Goal: Transaction & Acquisition: Purchase product/service

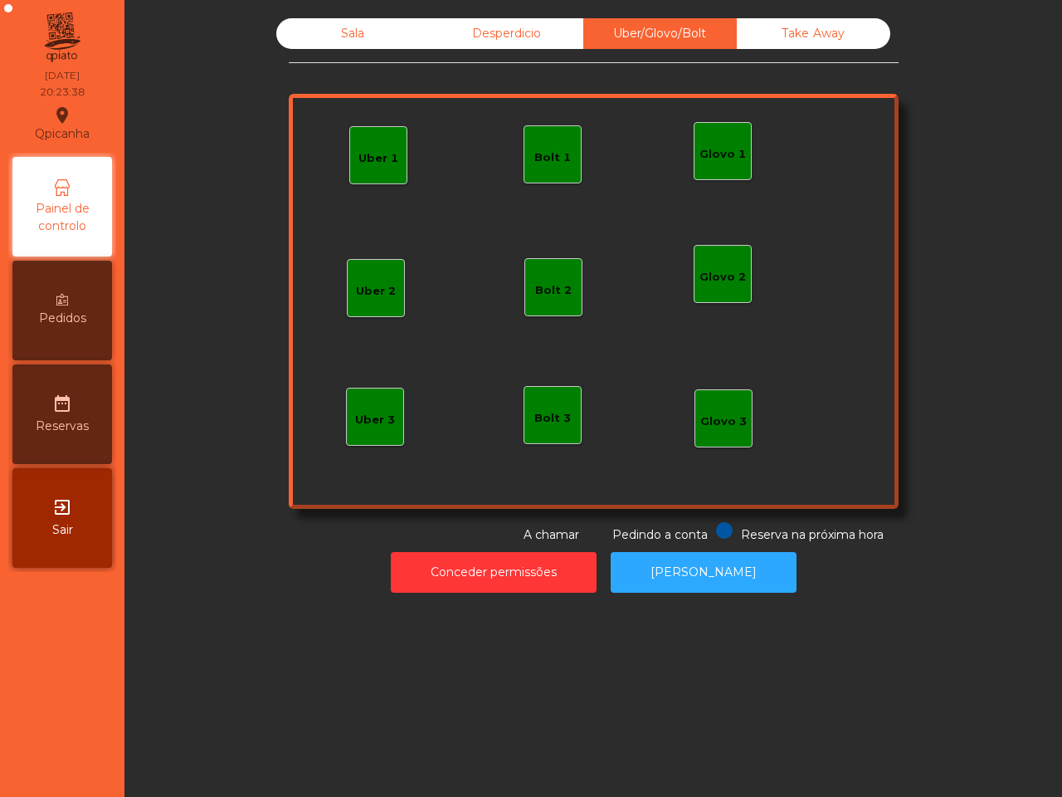
click at [548, 146] on div "Bolt 1" at bounding box center [552, 154] width 37 height 23
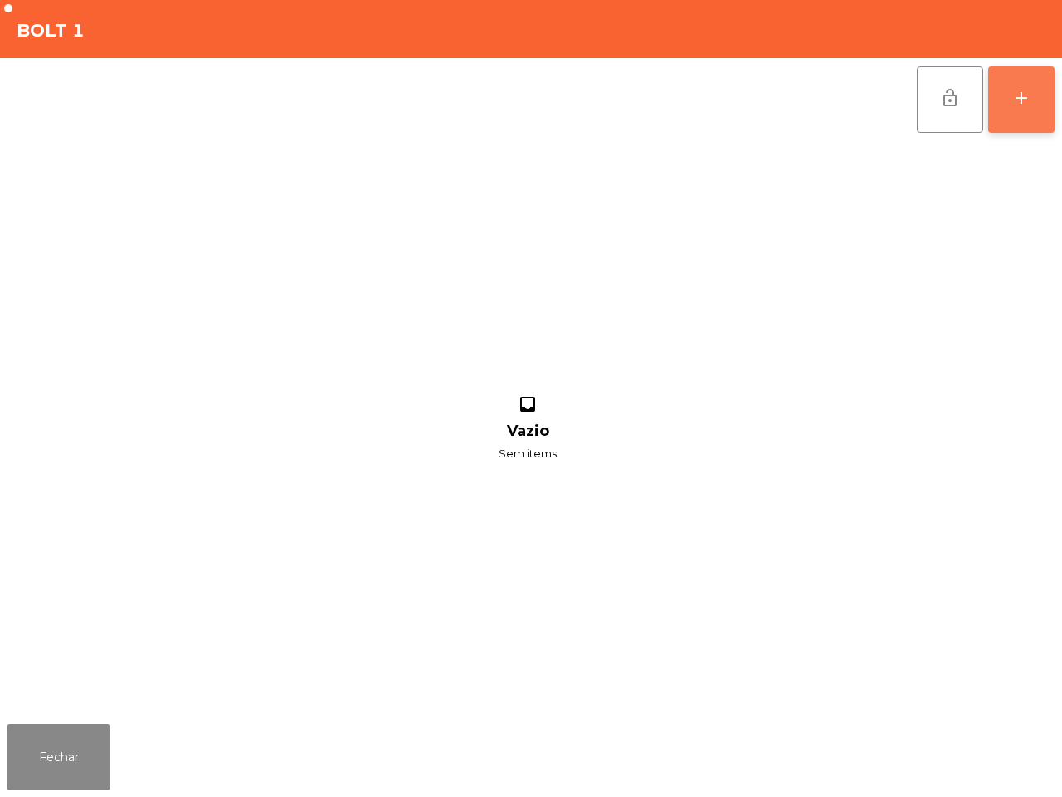
click at [1031, 92] on button "add" at bounding box center [1021, 99] width 66 height 66
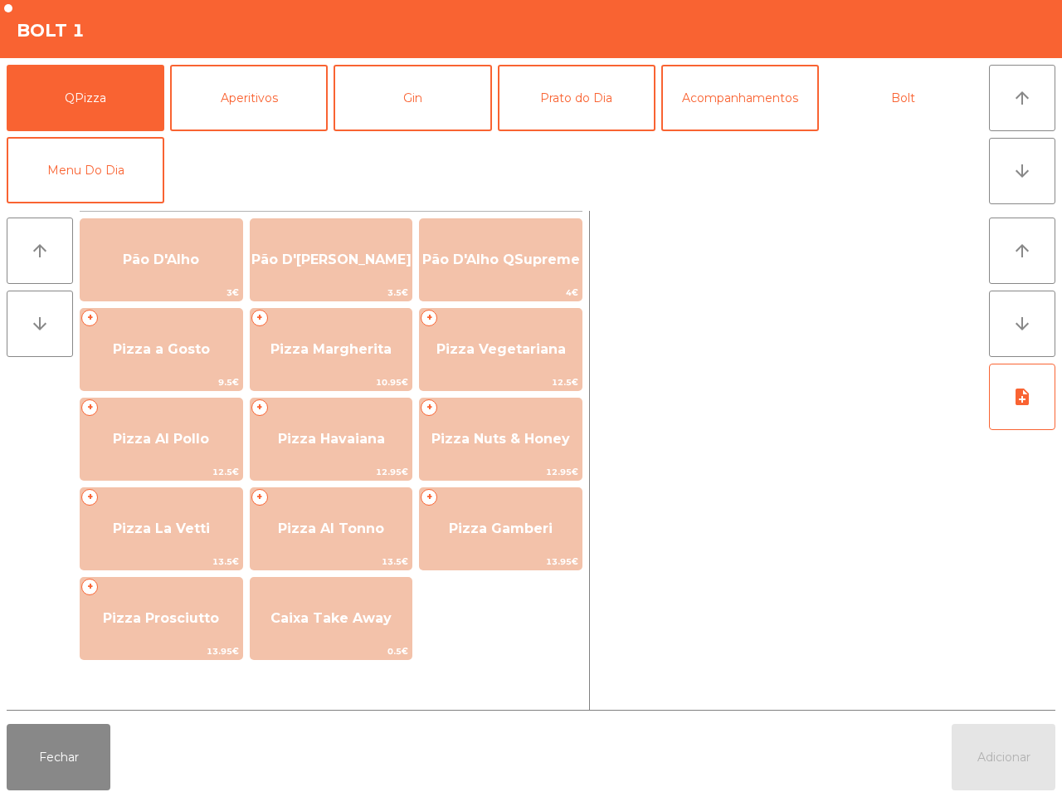
click at [890, 102] on button "Bolt" at bounding box center [904, 98] width 158 height 66
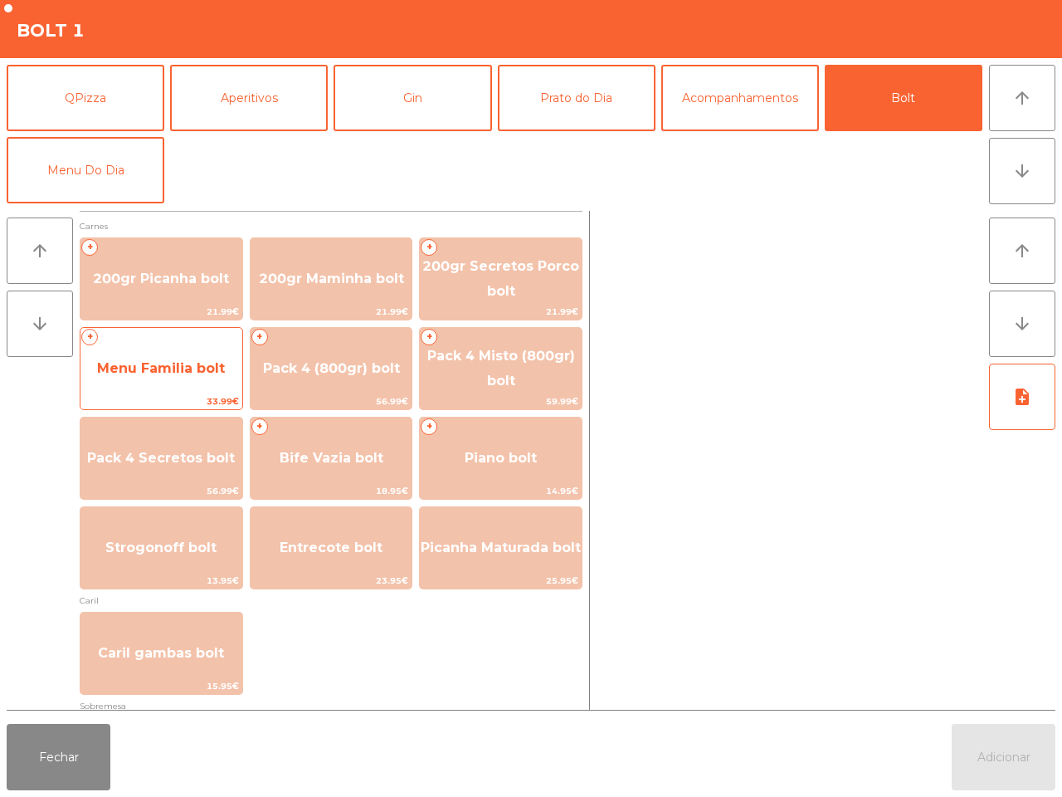
click at [225, 367] on span "Menu Familia bolt" at bounding box center [161, 368] width 128 height 16
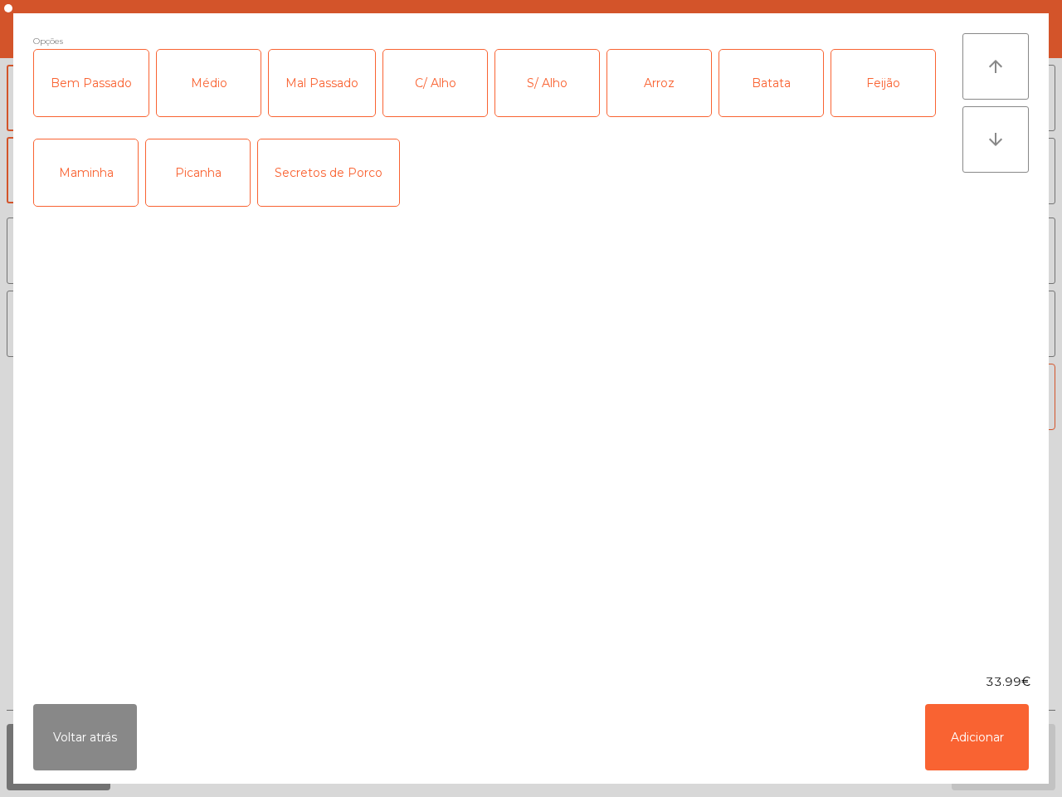
click at [205, 100] on div "Médio" at bounding box center [209, 83] width 104 height 66
click at [437, 93] on div "C/ Alho" at bounding box center [435, 83] width 104 height 66
click at [631, 91] on div "Arroz" at bounding box center [659, 83] width 104 height 66
click at [730, 94] on div "Batata" at bounding box center [771, 83] width 104 height 66
click at [218, 177] on div "Picanha" at bounding box center [198, 172] width 104 height 66
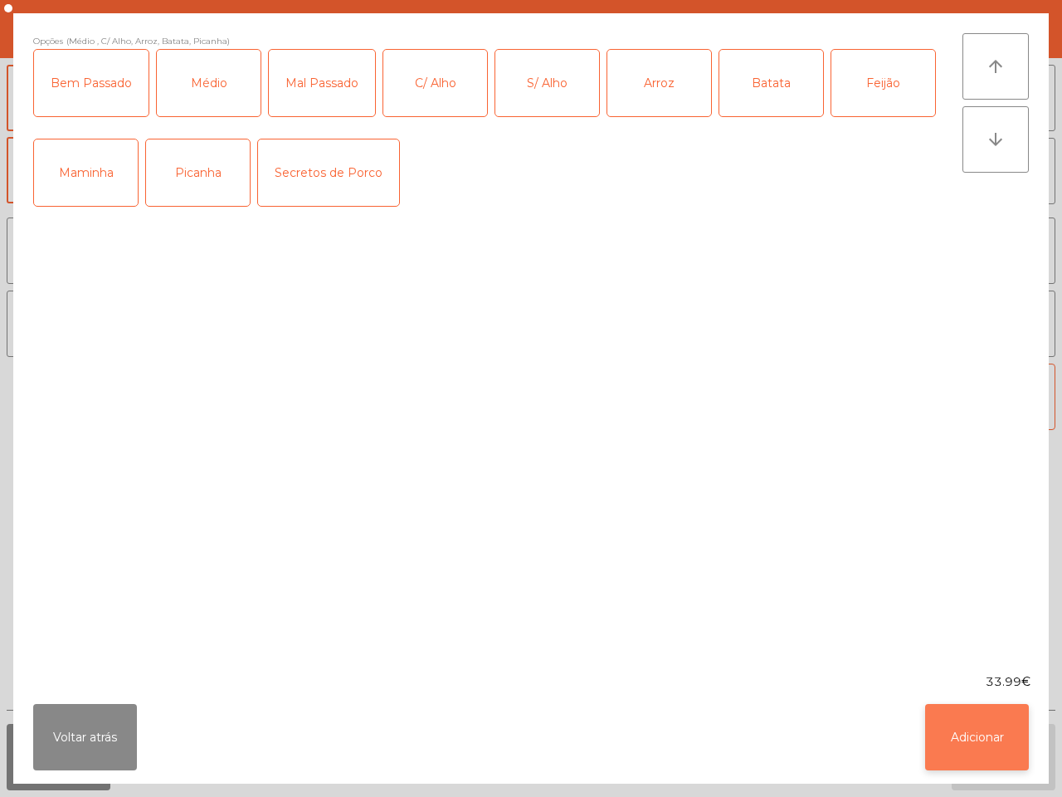
click at [973, 728] on button "Adicionar" at bounding box center [977, 737] width 104 height 66
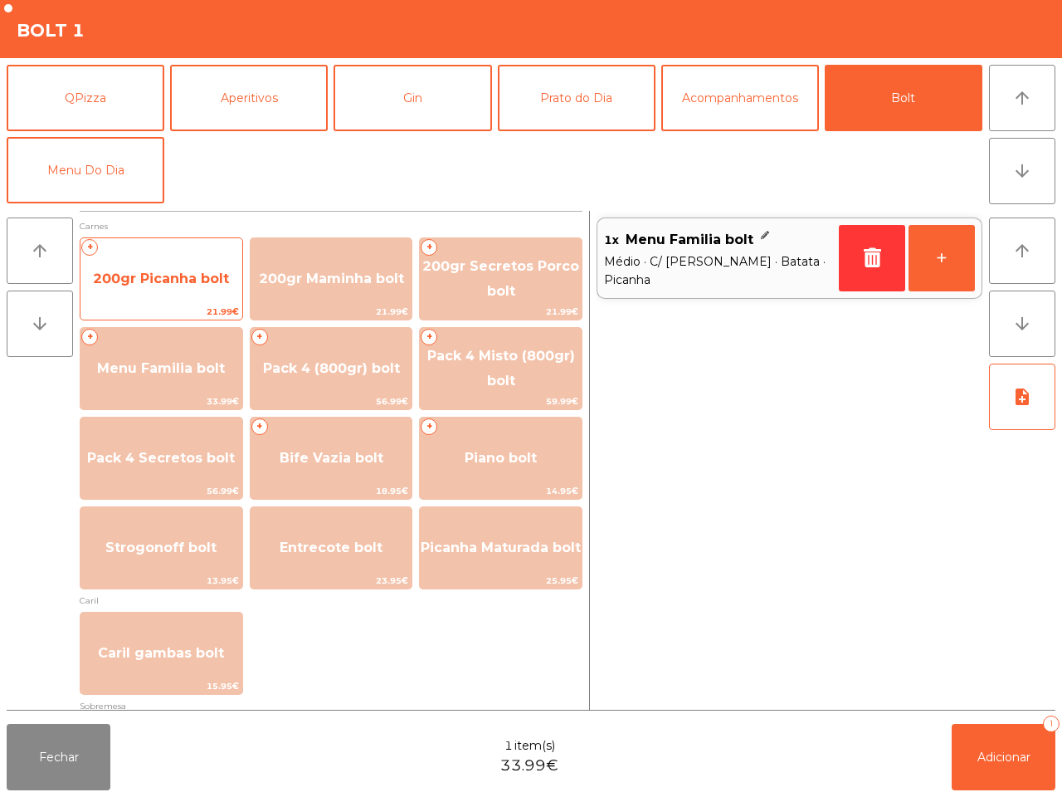
click at [139, 284] on span "200gr Picanha bolt" at bounding box center [161, 279] width 136 height 16
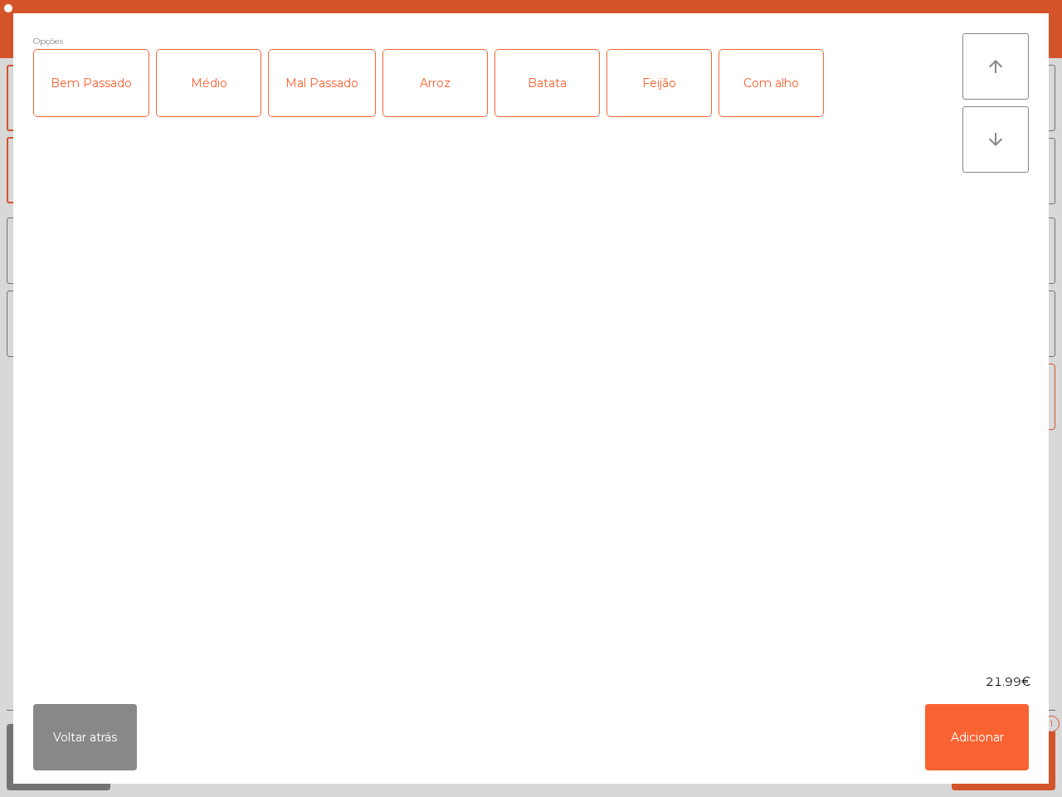
drag, startPoint x: 191, startPoint y: 88, endPoint x: 205, endPoint y: 88, distance: 14.1
click at [193, 88] on div "Médio" at bounding box center [209, 83] width 104 height 66
click at [434, 94] on div "Arroz" at bounding box center [435, 83] width 104 height 66
click at [524, 85] on div "Batata" at bounding box center [547, 83] width 104 height 66
click at [952, 728] on button "Adicionar" at bounding box center [977, 737] width 104 height 66
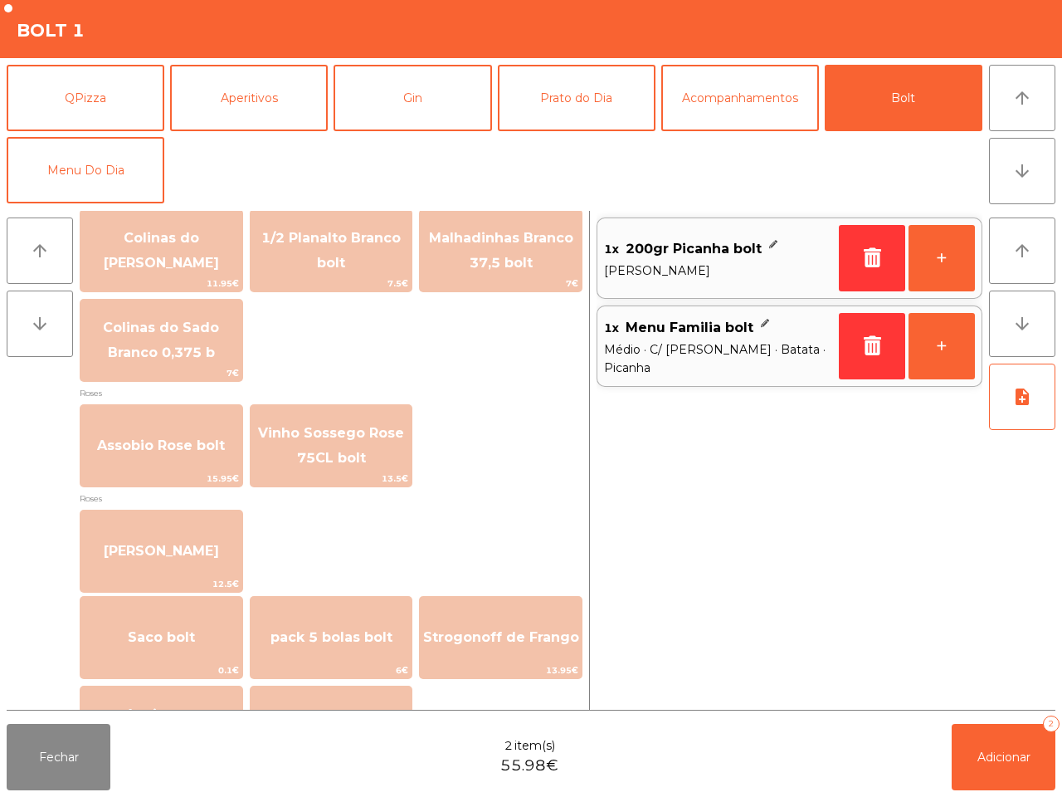
scroll to position [1890, 0]
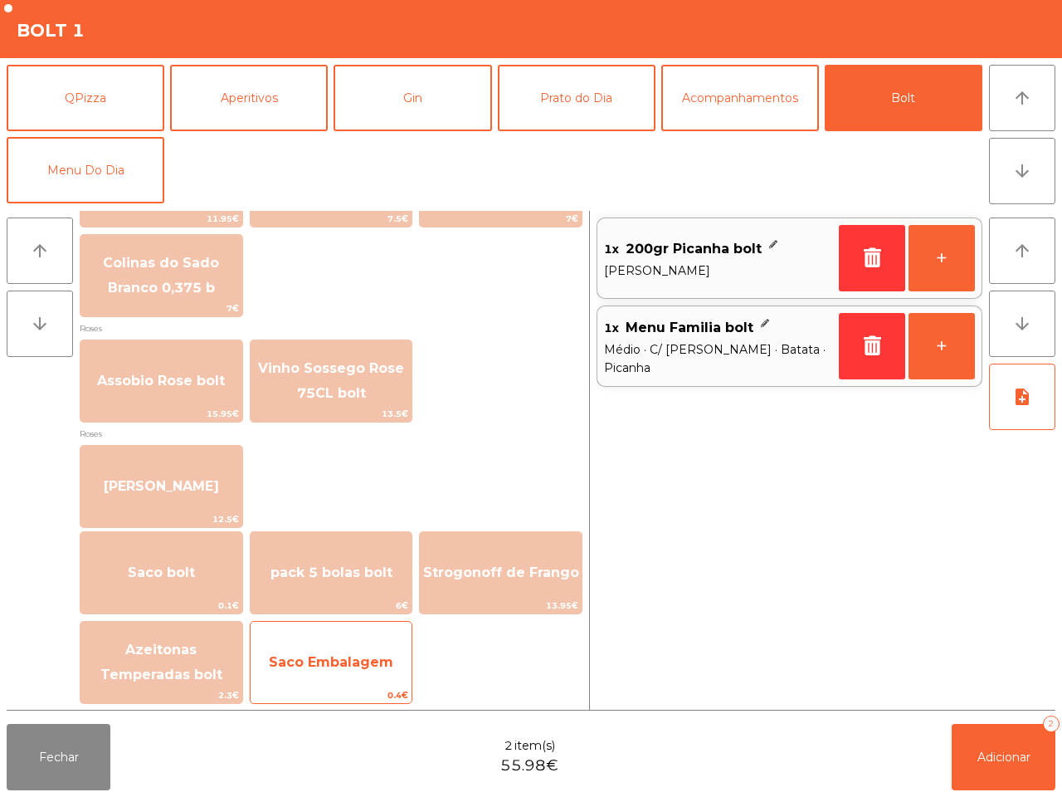
click at [369, 683] on div "Saco Embalagem 0.4€" at bounding box center [331, 662] width 163 height 83
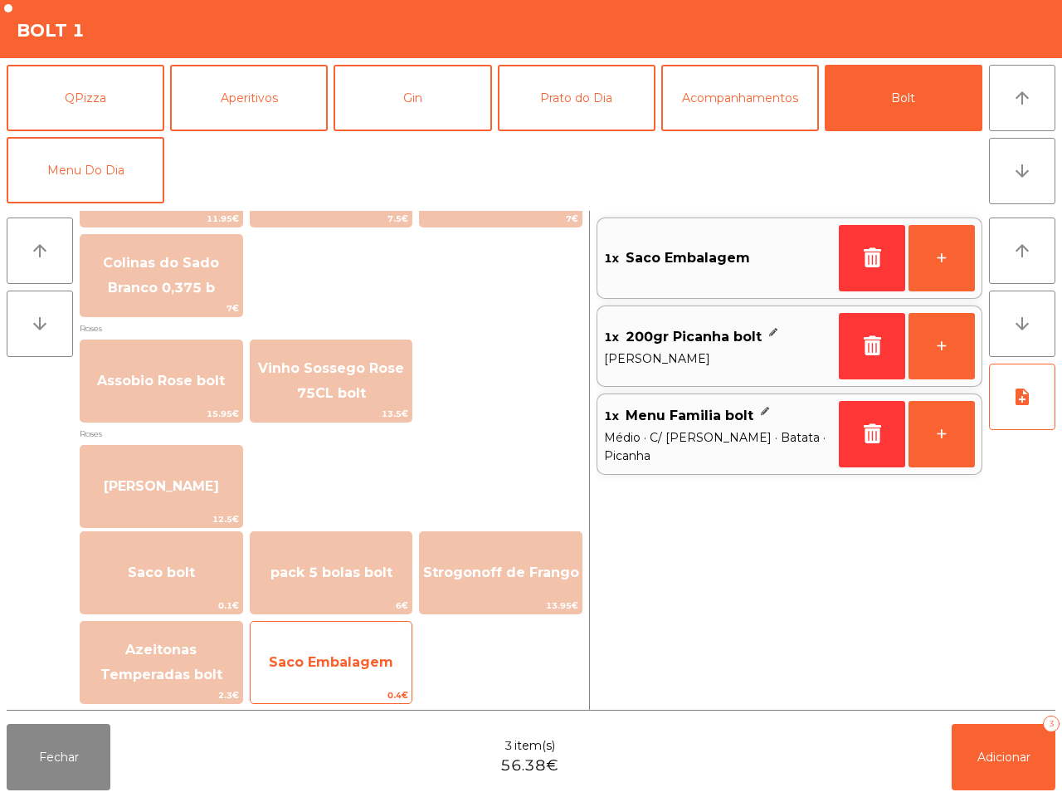
drag, startPoint x: 369, startPoint y: 683, endPoint x: 378, endPoint y: 686, distance: 8.9
click at [371, 685] on div "Saco Embalagem 0.4€" at bounding box center [331, 662] width 163 height 83
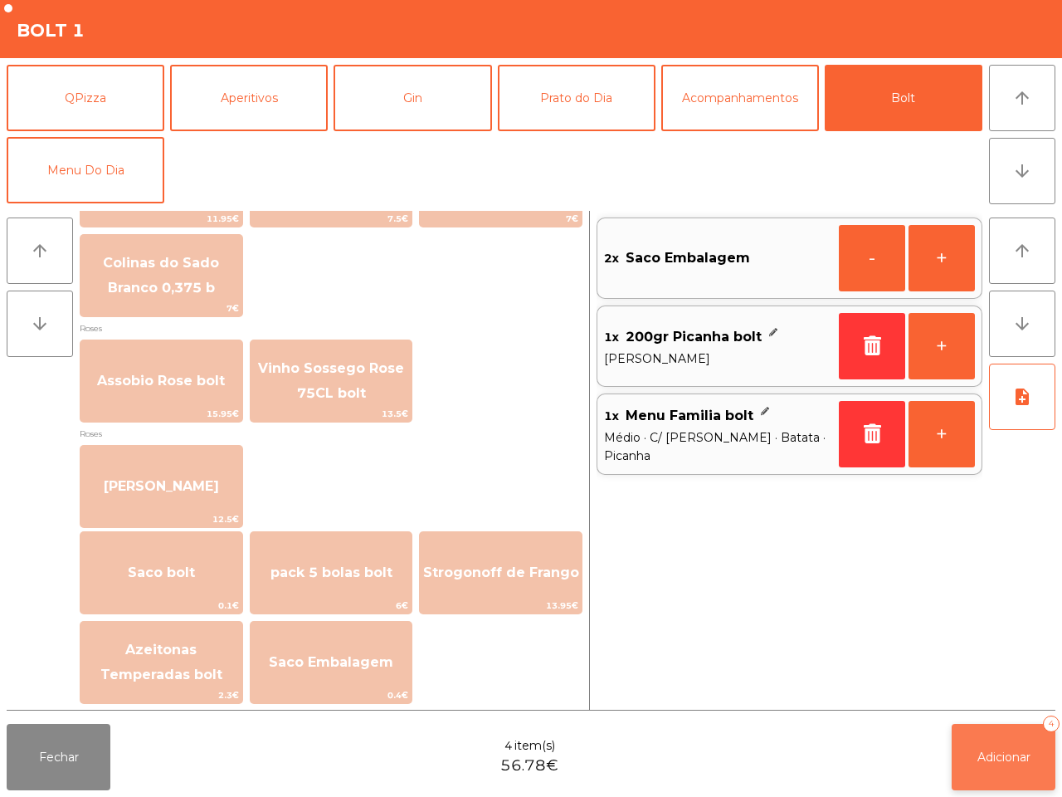
click at [1018, 765] on button "Adicionar 4" at bounding box center [1004, 757] width 104 height 66
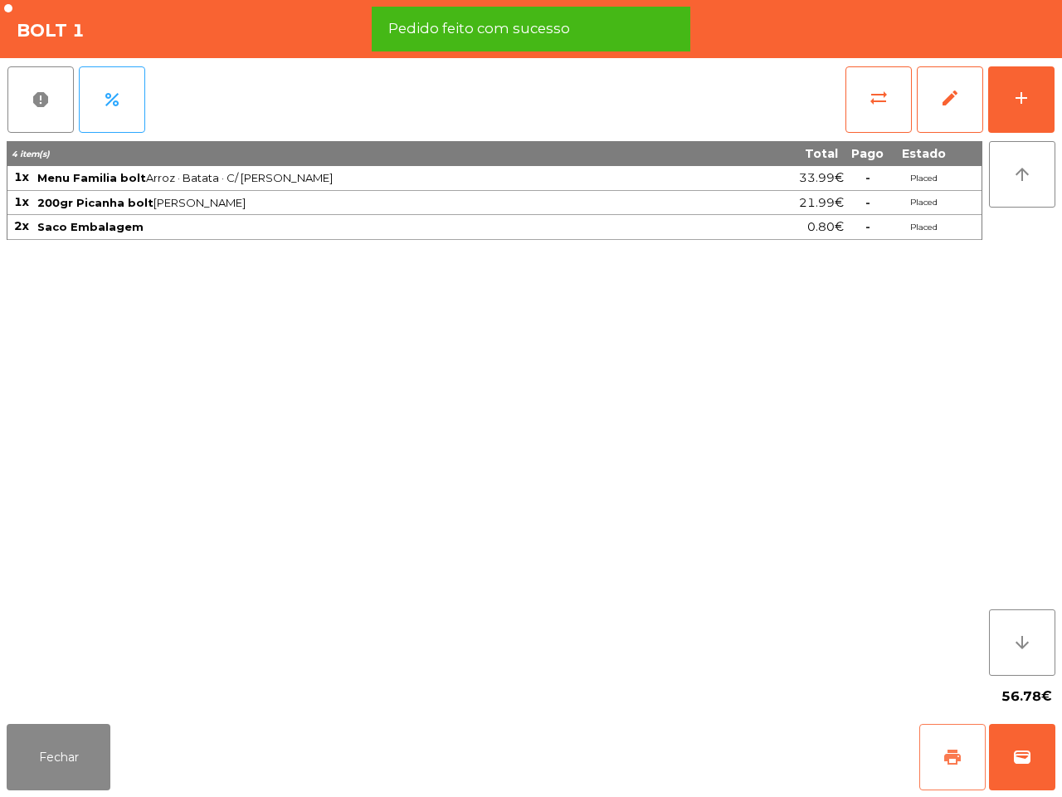
click at [948, 745] on button "print" at bounding box center [952, 757] width 66 height 66
click at [1031, 753] on span "wallet" at bounding box center [1022, 757] width 20 height 20
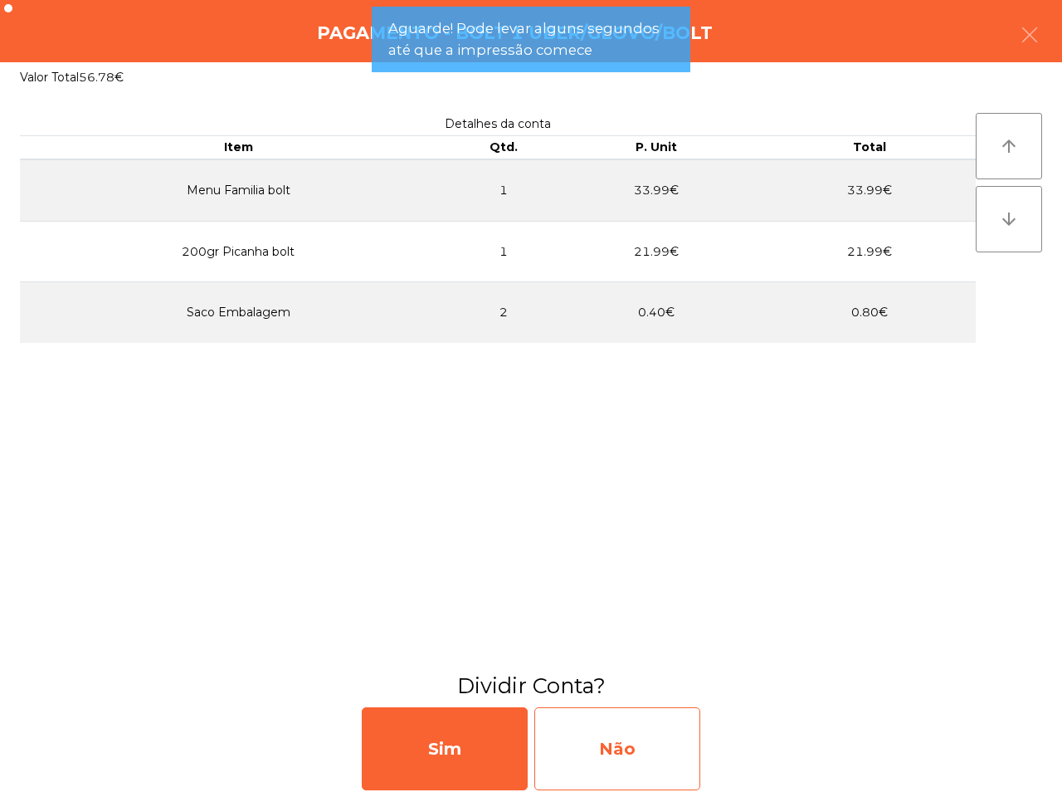
click at [598, 739] on div "Não" at bounding box center [617, 748] width 166 height 83
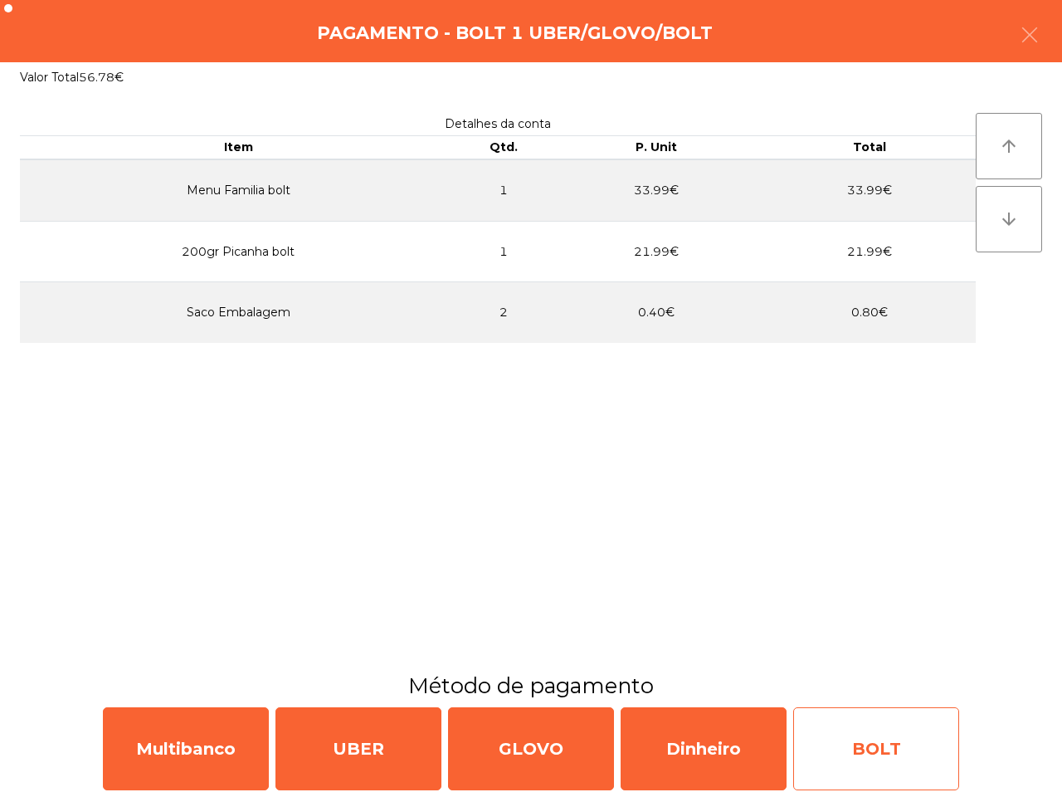
click at [845, 736] on div "BOLT" at bounding box center [876, 748] width 166 height 83
select select "**"
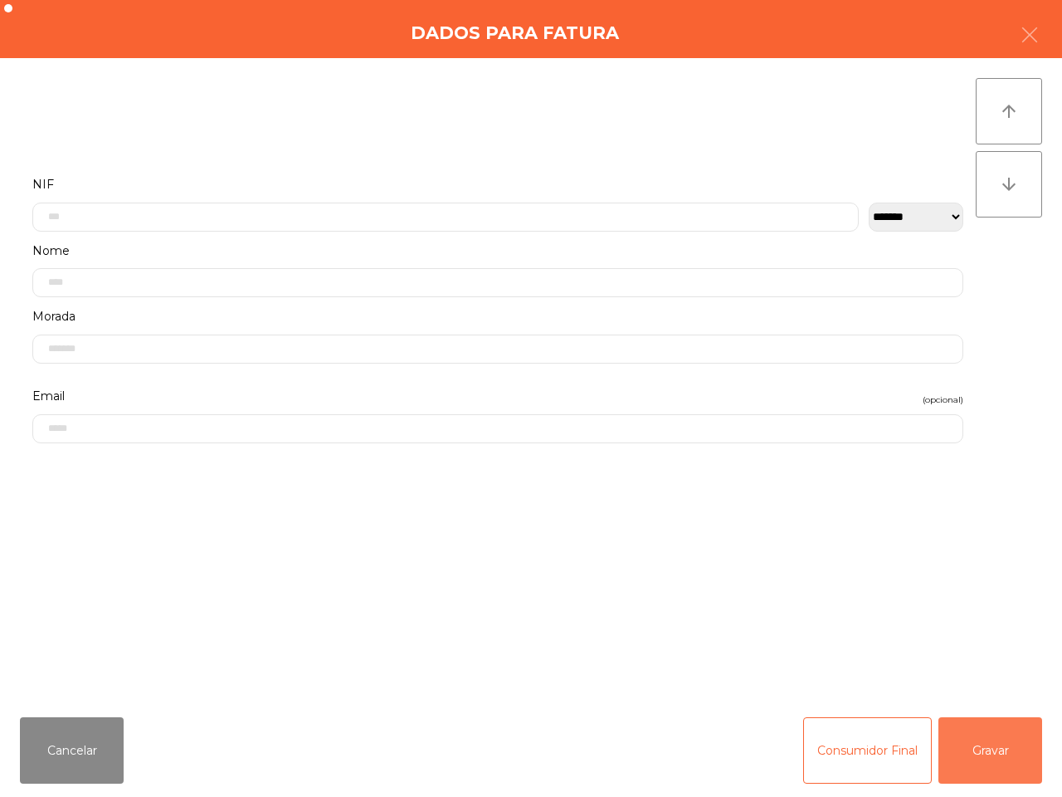
click at [1025, 755] on button "Gravar" at bounding box center [991, 750] width 104 height 66
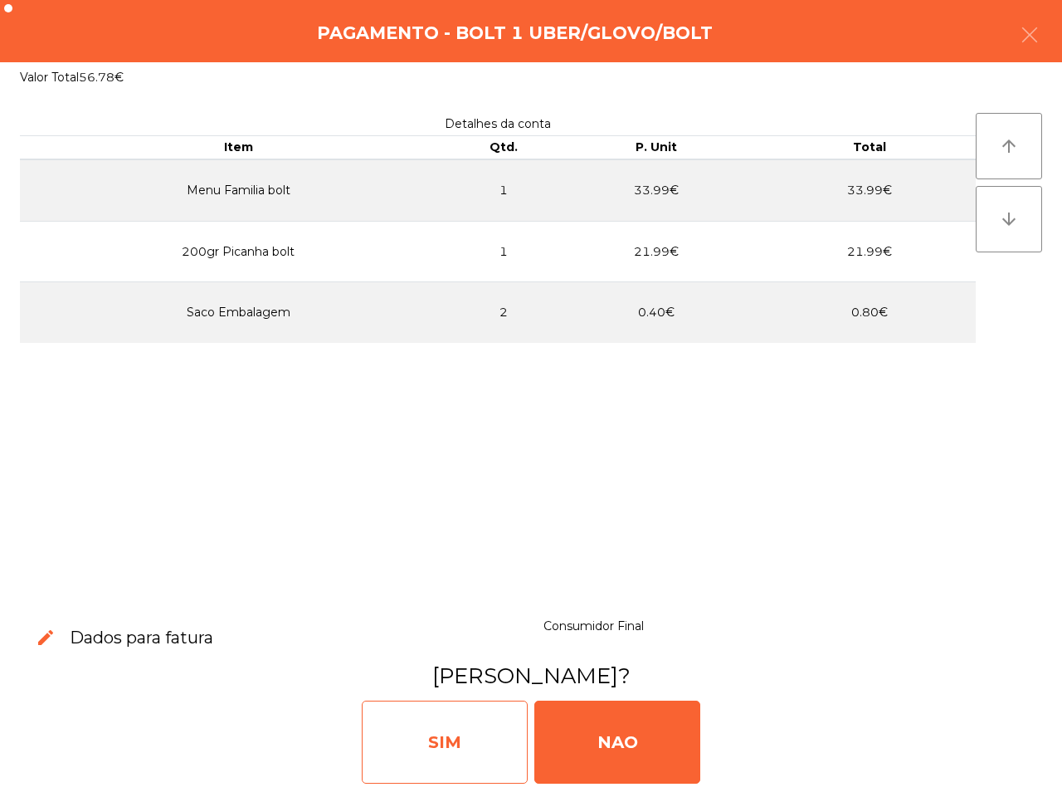
click at [499, 747] on div "SIM" at bounding box center [445, 741] width 166 height 83
